Goal: Transaction & Acquisition: Subscribe to service/newsletter

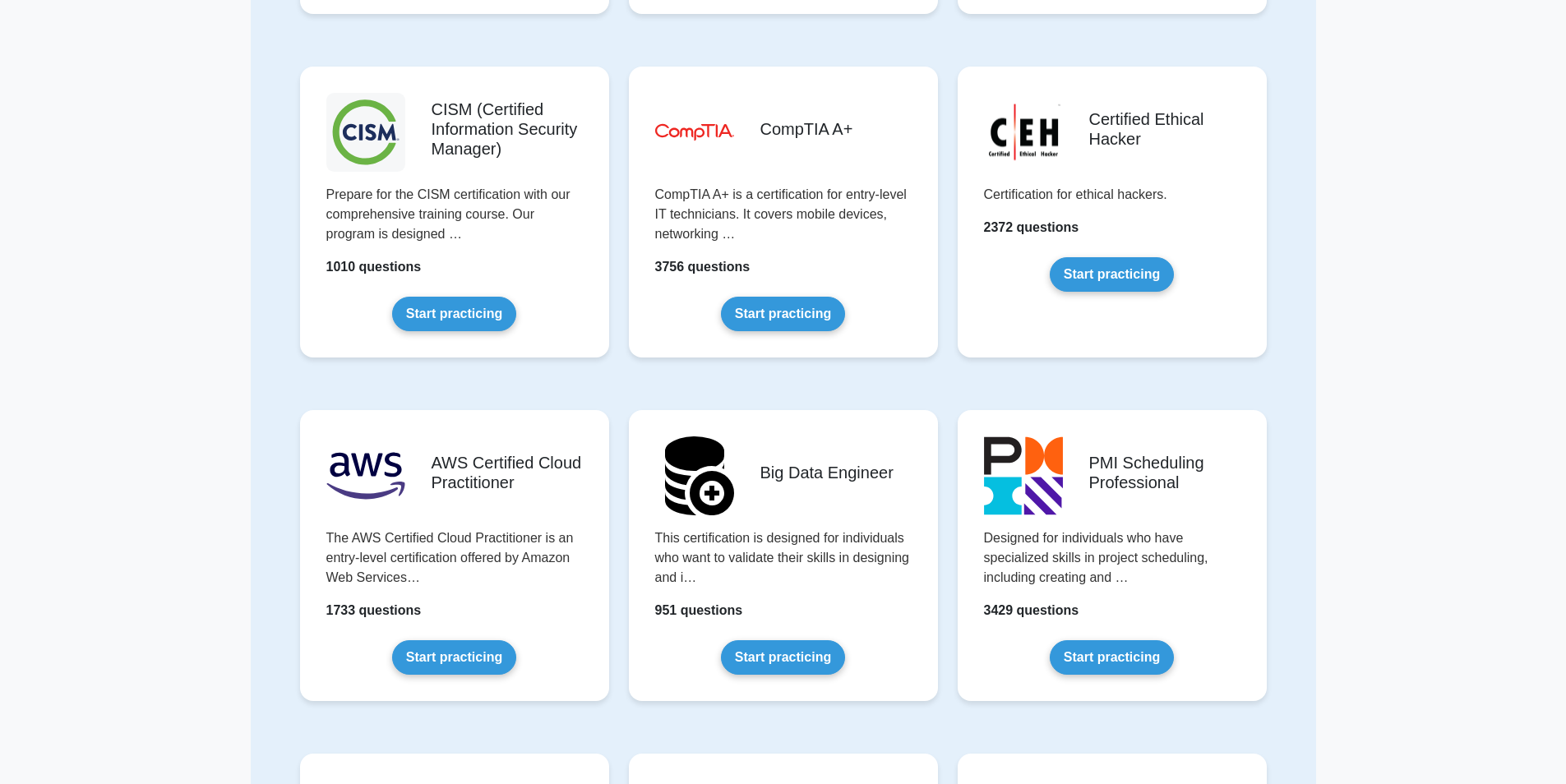
scroll to position [2299, 0]
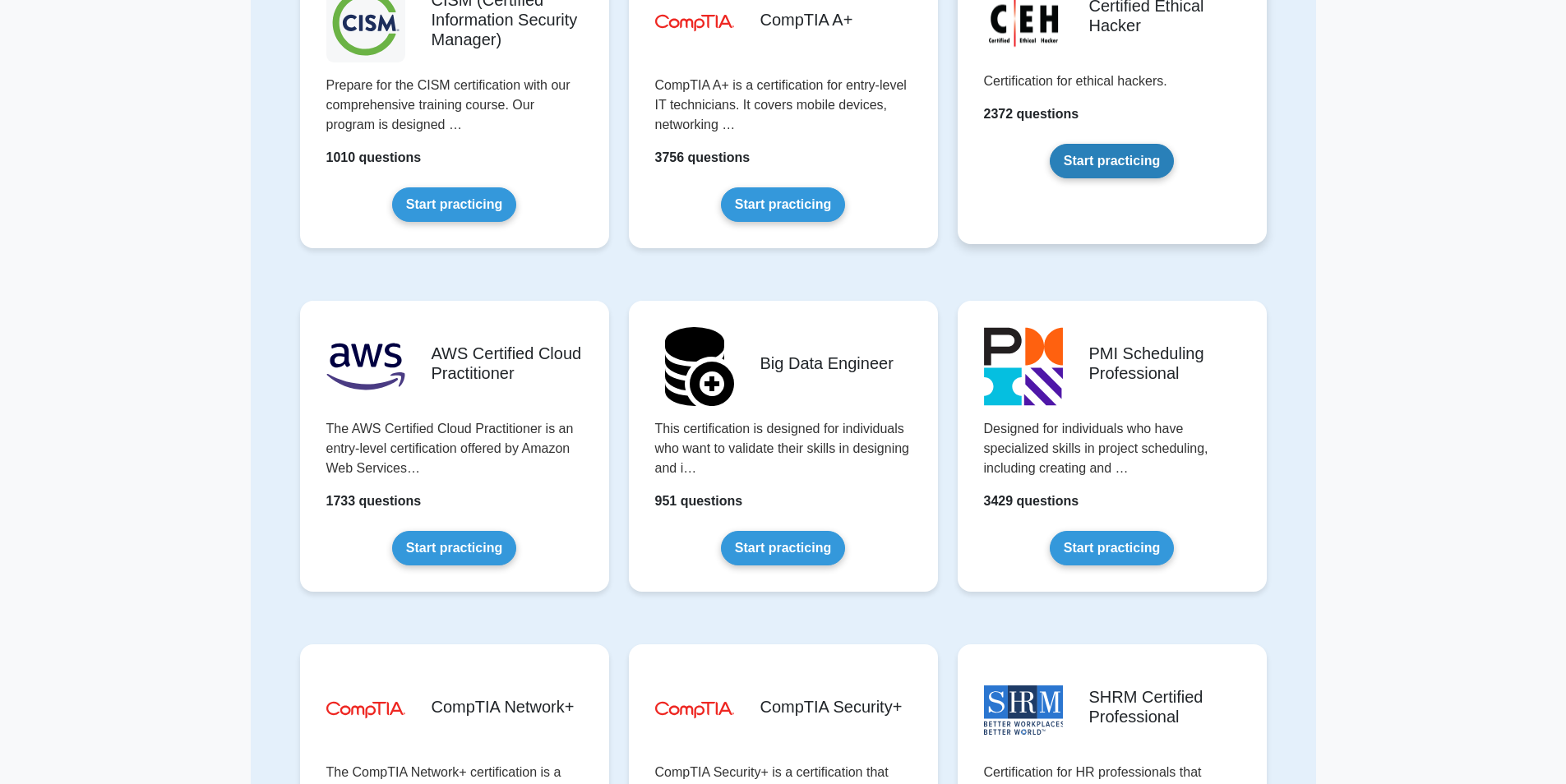
click at [1088, 159] on link "Start practicing" at bounding box center [1111, 160] width 124 height 35
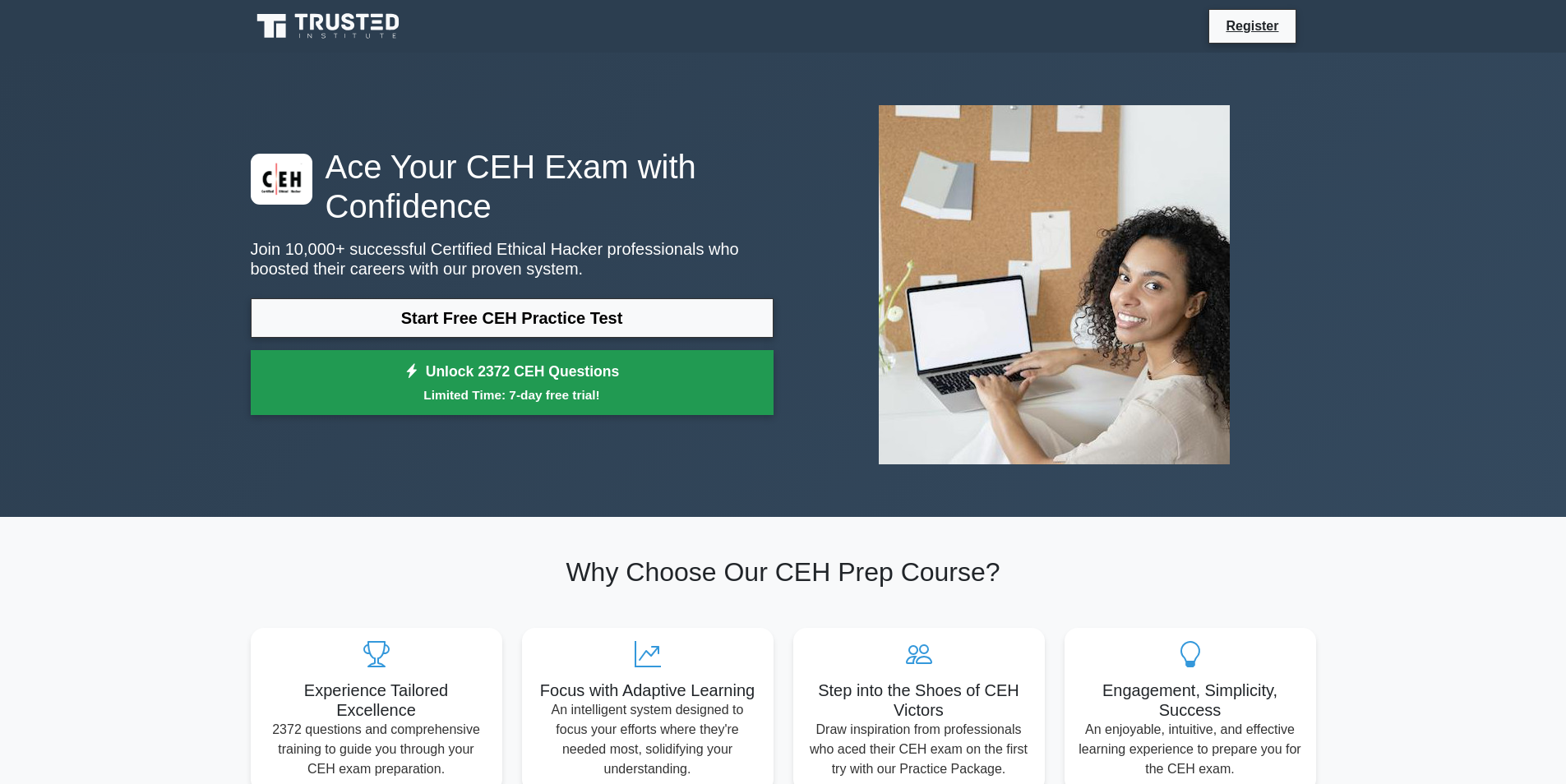
click at [421, 403] on small "Limited Time: 7-day free trial!" at bounding box center [512, 394] width 482 height 19
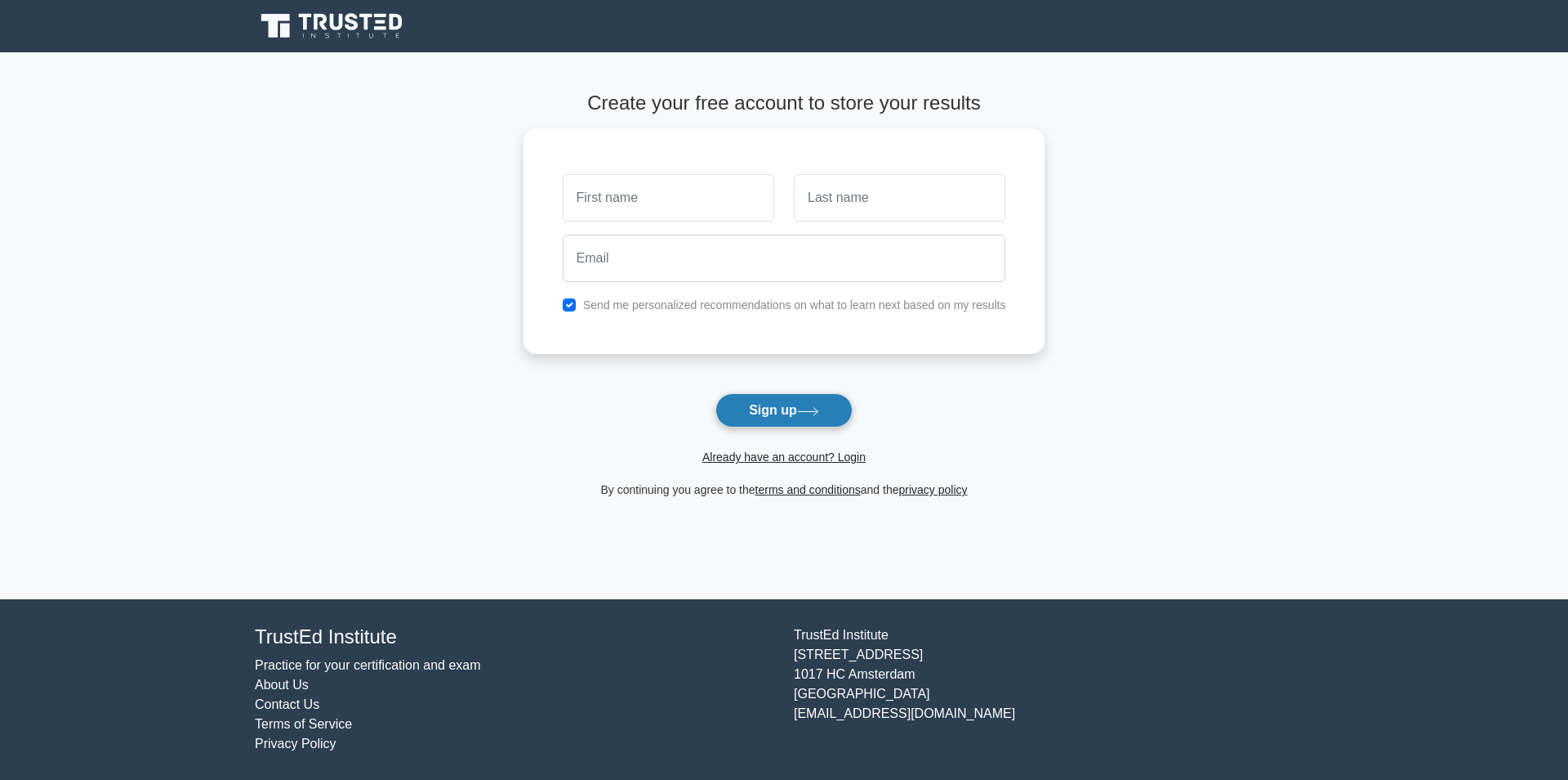
click at [750, 405] on button "Sign up" at bounding box center [784, 410] width 138 height 35
click at [808, 413] on icon at bounding box center [808, 411] width 22 height 9
click at [800, 398] on button "Sign up" at bounding box center [784, 410] width 138 height 35
